Goal: Transaction & Acquisition: Purchase product/service

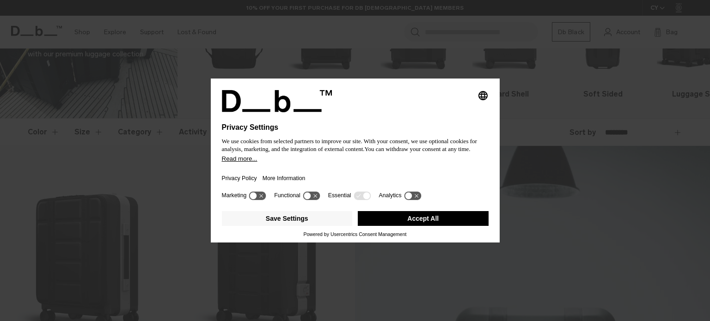
click at [438, 220] on button "Accept All" at bounding box center [423, 218] width 131 height 15
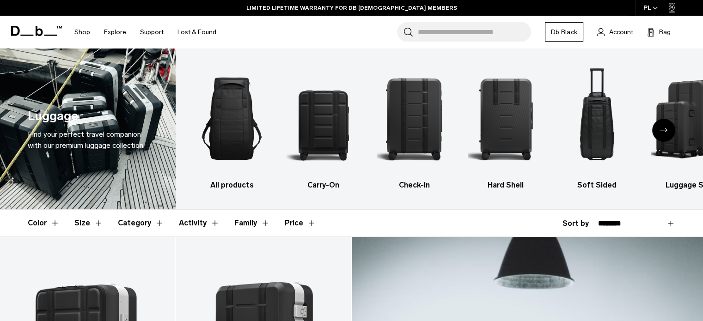
drag, startPoint x: 365, startPoint y: 296, endPoint x: 375, endPoint y: -12, distance: 307.9
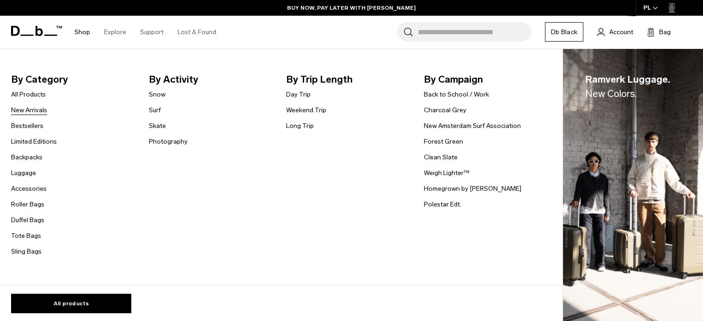
click at [32, 109] on link "New Arrivals" at bounding box center [29, 110] width 36 height 10
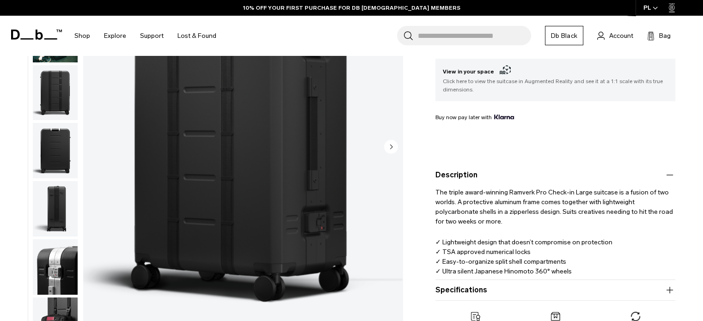
scroll to position [277, 0]
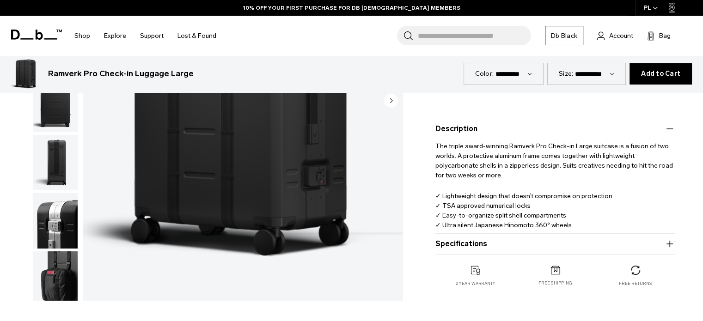
click at [527, 244] on button "Specifications" at bounding box center [555, 243] width 240 height 11
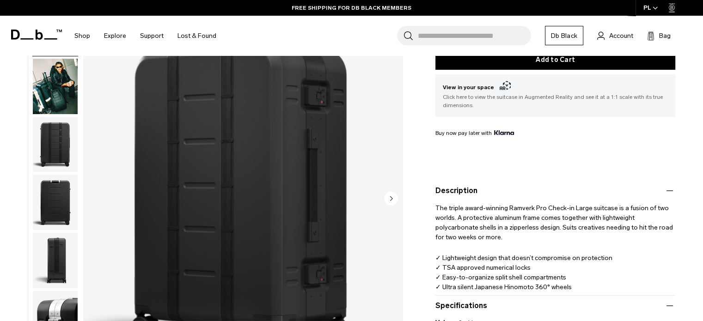
scroll to position [185, 0]
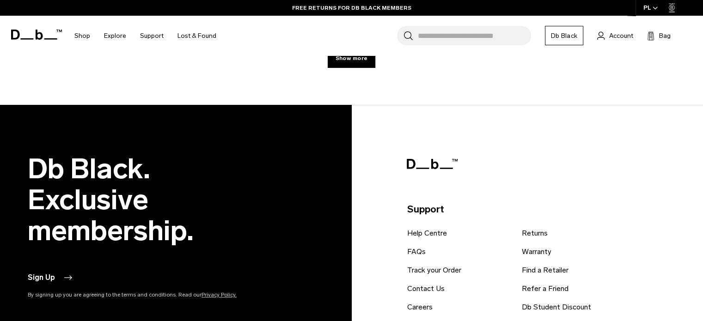
scroll to position [3045, 0]
